Goal: Task Accomplishment & Management: Manage account settings

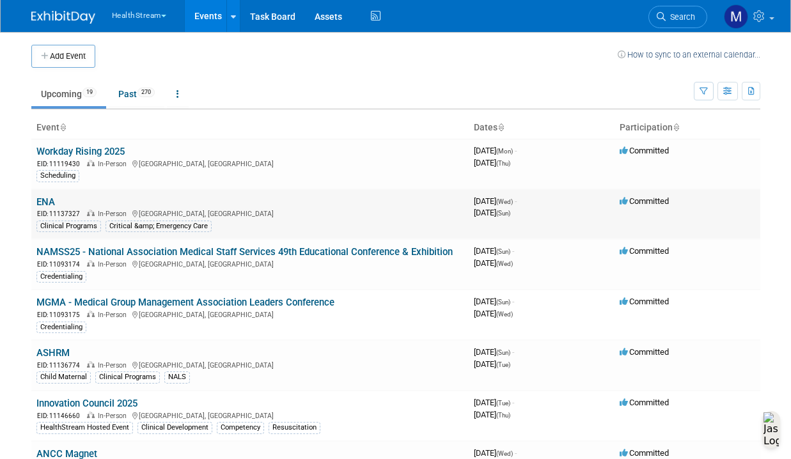
click at [43, 203] on link "ENA" at bounding box center [45, 202] width 19 height 12
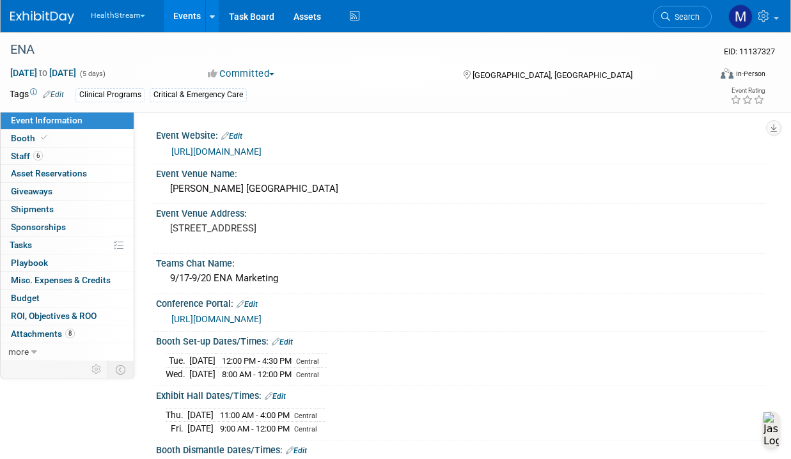
click at [227, 154] on link "https://www.ena.org/events/2025/09/17/ena-annual-conferences/emergency-nursing-…" at bounding box center [216, 151] width 90 height 10
click at [43, 144] on link "Booth" at bounding box center [67, 138] width 133 height 17
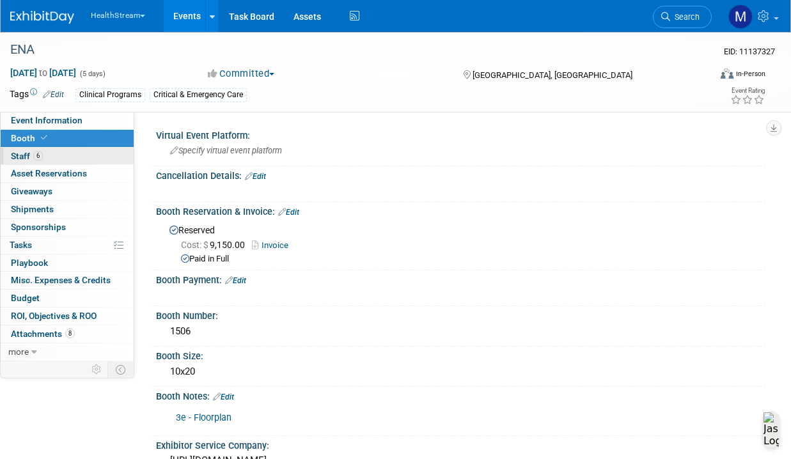
click at [54, 158] on link "6 Staff 6" at bounding box center [67, 156] width 133 height 17
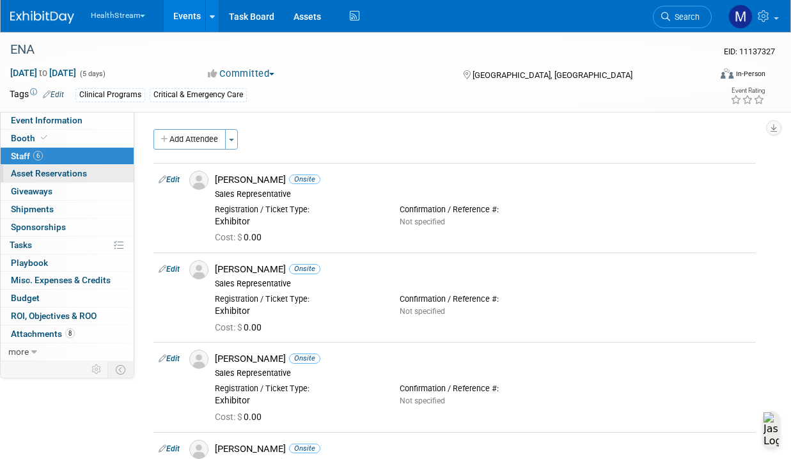
click at [63, 173] on span "Asset Reservations 0" at bounding box center [49, 173] width 76 height 10
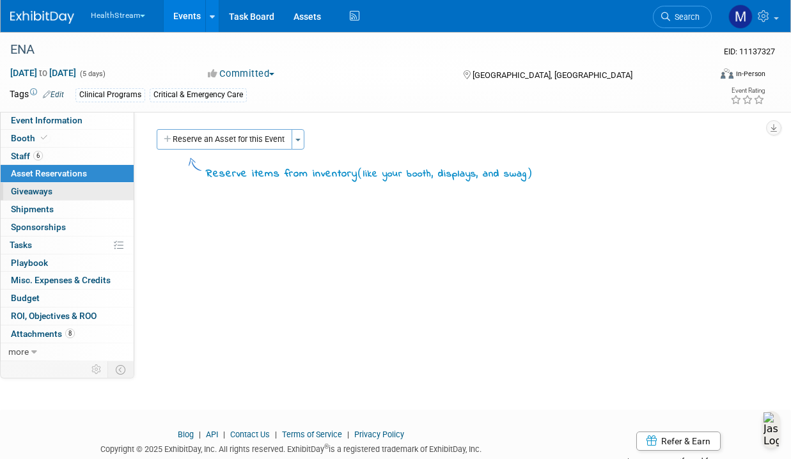
click at [67, 198] on link "0 Giveaways 0" at bounding box center [67, 191] width 133 height 17
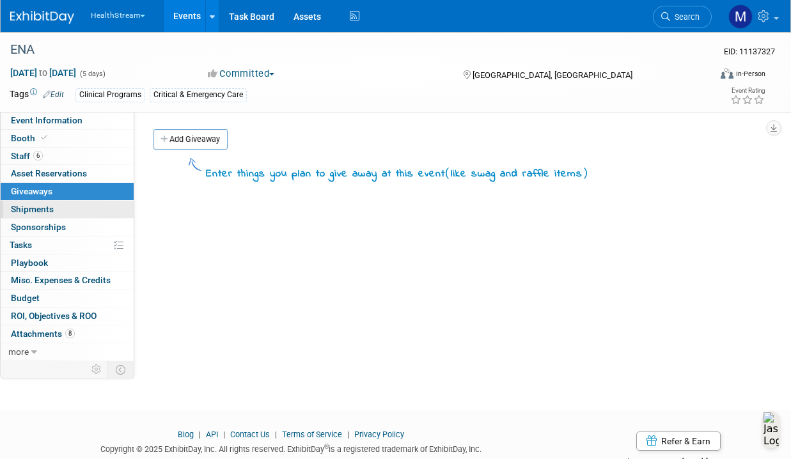
click at [69, 210] on link "0 Shipments 0" at bounding box center [67, 209] width 133 height 17
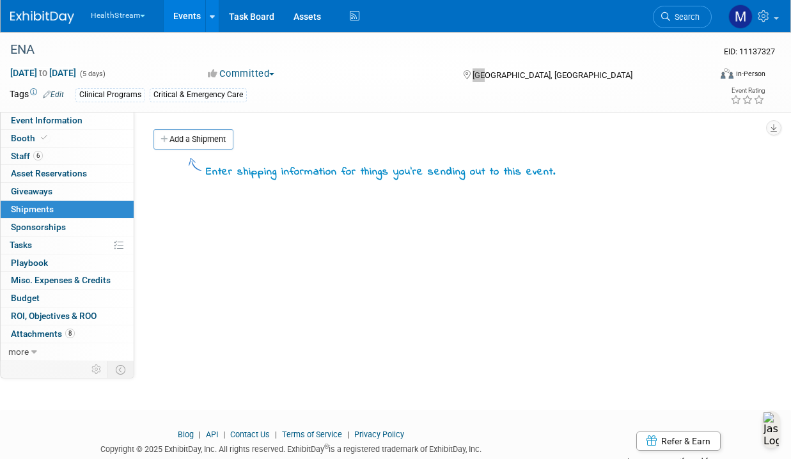
click at [479, 73] on span "[GEOGRAPHIC_DATA], [GEOGRAPHIC_DATA]" at bounding box center [552, 75] width 160 height 10
